Goal: Information Seeking & Learning: Learn about a topic

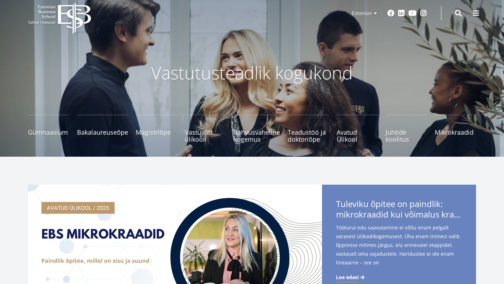
scroll to position [14, 0]
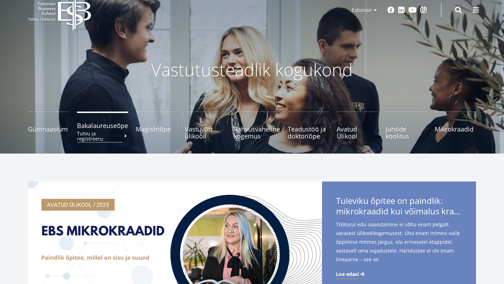
click at [106, 124] on span "Bakalaureuseõpe Tutvu ja registreeru" at bounding box center [102, 125] width 51 height 7
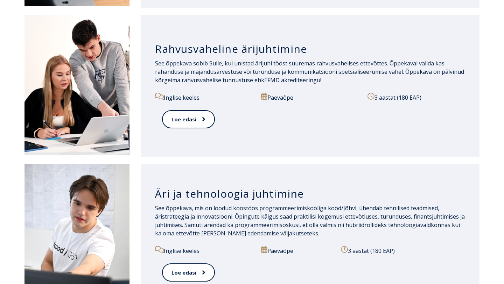
scroll to position [668, 0]
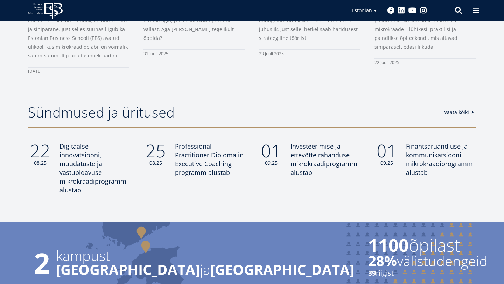
scroll to position [527, 0]
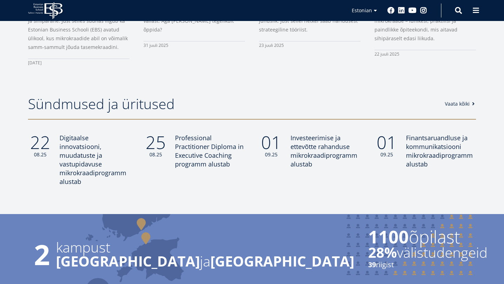
click at [468, 105] on link "Vaata kõiki" at bounding box center [460, 103] width 32 height 7
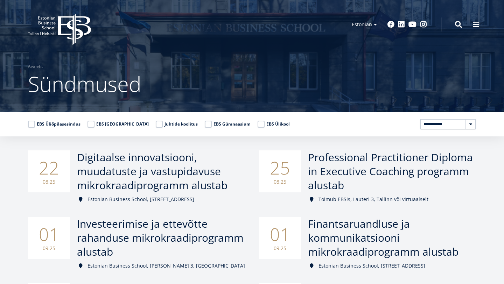
click at [257, 126] on label "EBS Ülikool" at bounding box center [273, 124] width 32 height 7
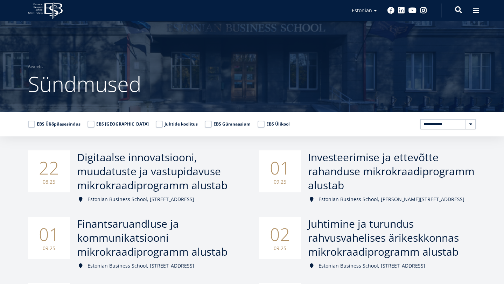
click at [459, 9] on span at bounding box center [458, 9] width 7 height 7
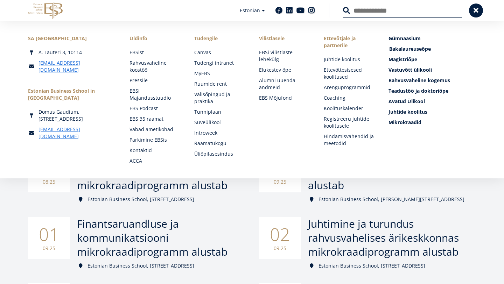
click at [396, 50] on span "Bakalaureuseõpe Tutvu ja registreeru" at bounding box center [410, 48] width 42 height 7
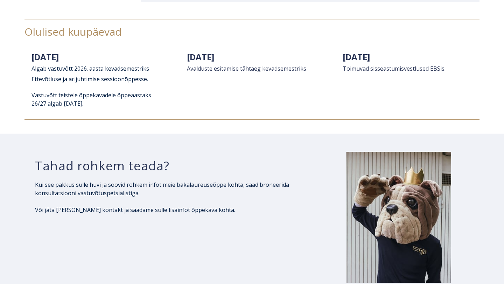
scroll to position [944, 0]
